Goal: Information Seeking & Learning: Learn about a topic

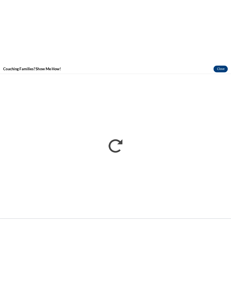
scroll to position [1021, 0]
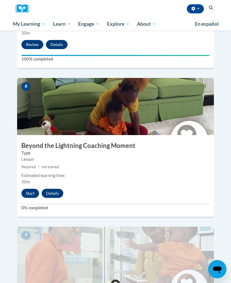
scroll to position [1153, 0]
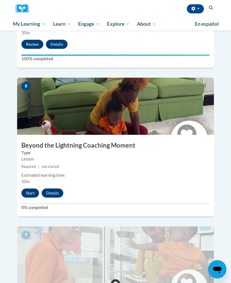
click at [28, 189] on button "Start" at bounding box center [30, 193] width 18 height 9
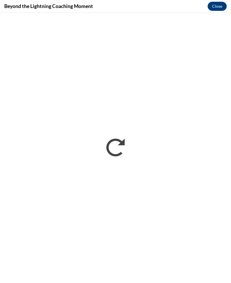
scroll to position [0, 0]
